Goal: Book appointment/travel/reservation

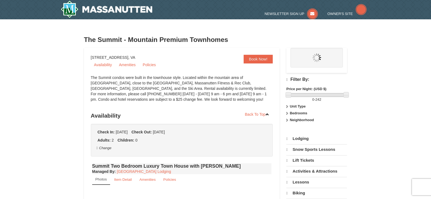
select select "9"
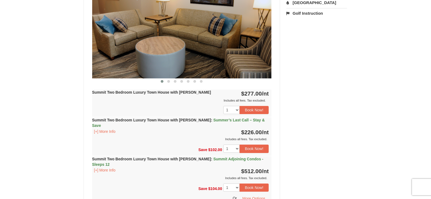
scroll to position [130, 0]
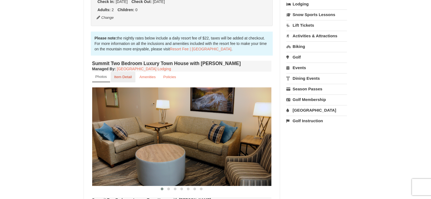
click at [119, 76] on small "Item Detail" at bounding box center [123, 77] width 18 height 4
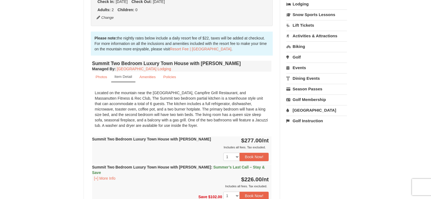
drag, startPoint x: 152, startPoint y: 123, endPoint x: 90, endPoint y: 94, distance: 68.8
copy div "Located on the mountain near the [GEOGRAPHIC_DATA], Campfire Grill Restaurant, …"
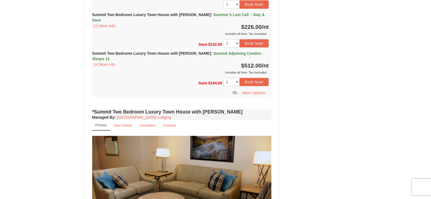
scroll to position [326, 0]
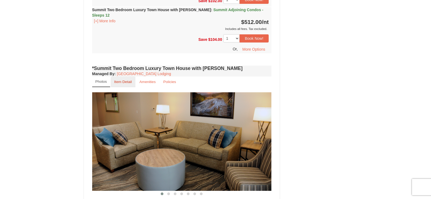
click at [125, 80] on small "Item Detail" at bounding box center [123, 82] width 18 height 4
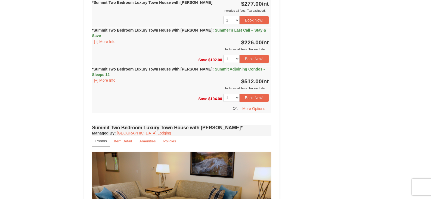
scroll to position [500, 0]
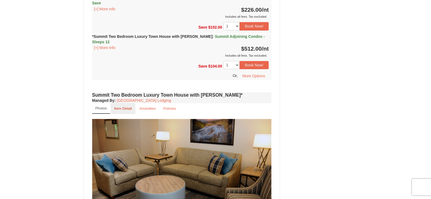
click at [127, 106] on small "Item Detail" at bounding box center [123, 108] width 18 height 4
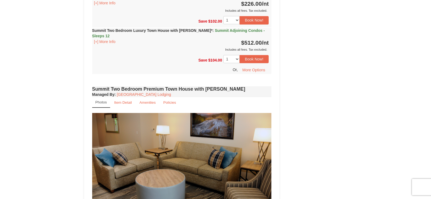
scroll to position [717, 0]
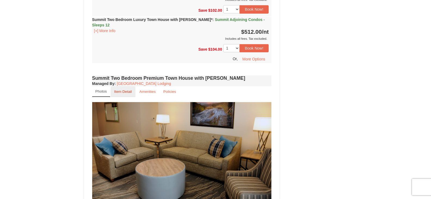
click at [126, 89] on small "Item Detail" at bounding box center [123, 91] width 18 height 4
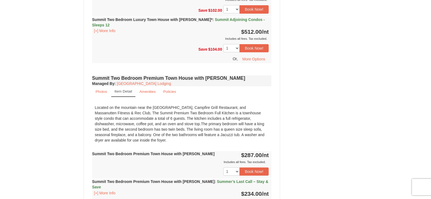
drag, startPoint x: 125, startPoint y: 107, endPoint x: 93, endPoint y: 70, distance: 48.5
click at [93, 102] on div "Located on the mountain near the [GEOGRAPHIC_DATA], Campfire Grill Restaurant, …" at bounding box center [181, 123] width 179 height 43
copy div "Located on the mountain near the [GEOGRAPHIC_DATA], Campfire Grill Restaurant, …"
click at [52, 115] on div "× The Summit - Mountain Premium Townhomes Book from $226! [STREET_ADDRESS], VA …" at bounding box center [215, 107] width 431 height 1610
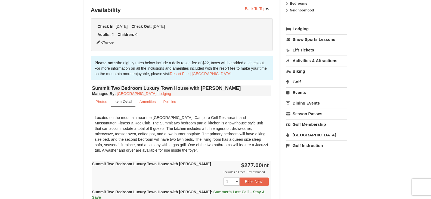
scroll to position [110, 0]
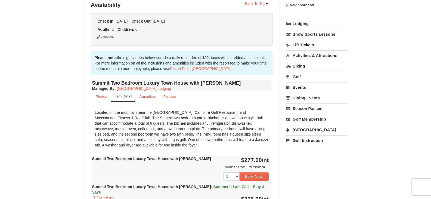
drag, startPoint x: 113, startPoint y: 118, endPoint x: 182, endPoint y: 144, distance: 73.7
click at [182, 144] on div "Located on the mountain near the [GEOGRAPHIC_DATA], Campfire Grill Restaurant, …" at bounding box center [181, 128] width 179 height 43
copy div "The Summit two bedroom partial kitchen is a townhouse style unit that can accom…"
